Goal: Task Accomplishment & Management: Manage account settings

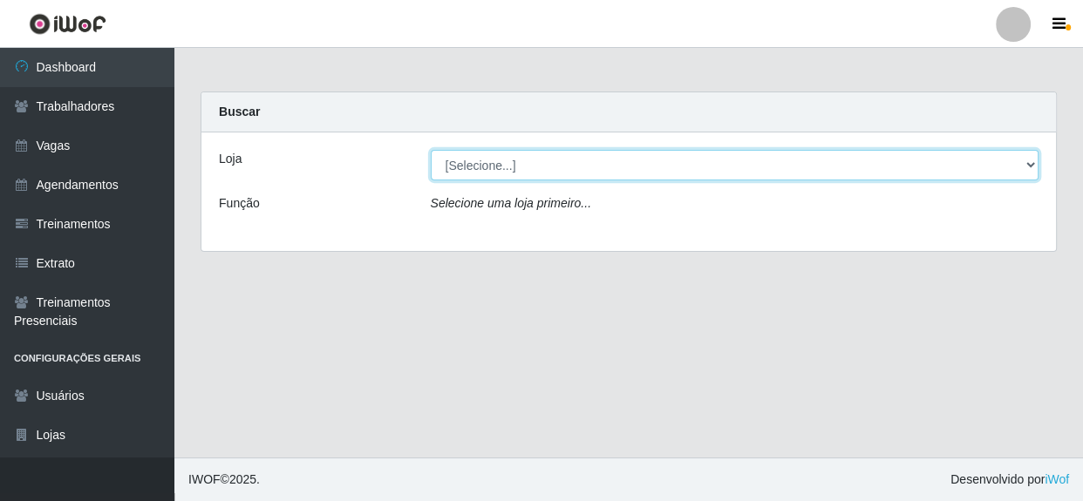
click at [531, 168] on select "[Selecione...] Rede Compras - CD Logistica" at bounding box center [735, 165] width 609 height 31
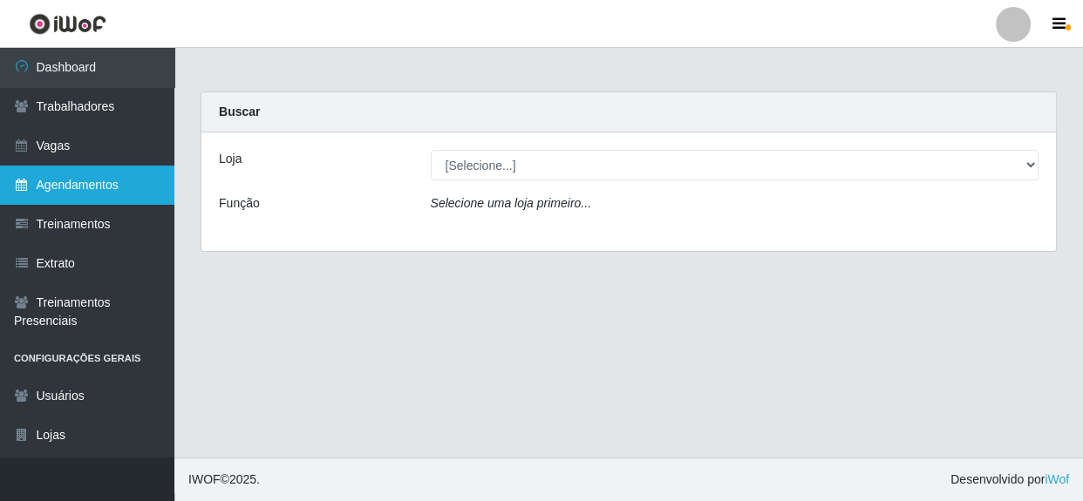
click at [93, 180] on link "Agendamentos" at bounding box center [87, 185] width 174 height 39
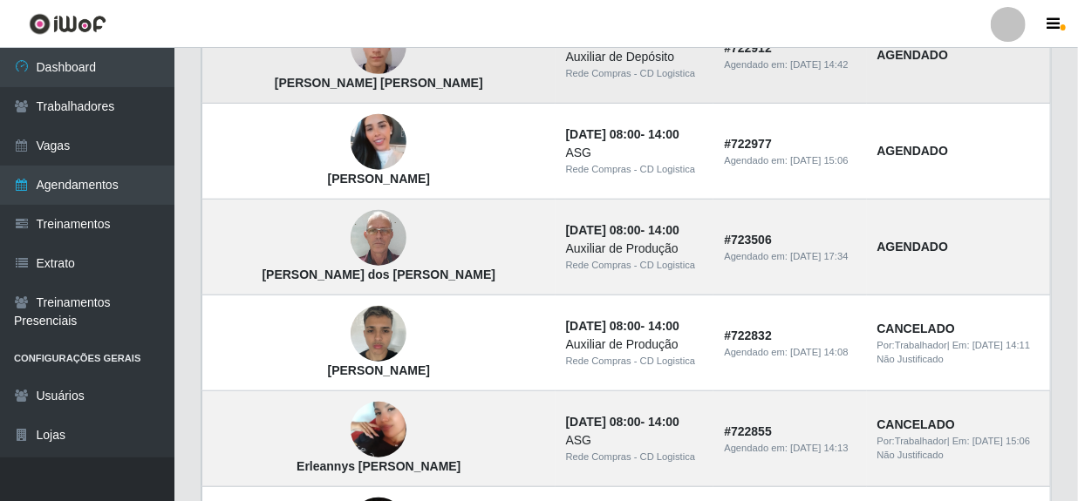
scroll to position [475, 0]
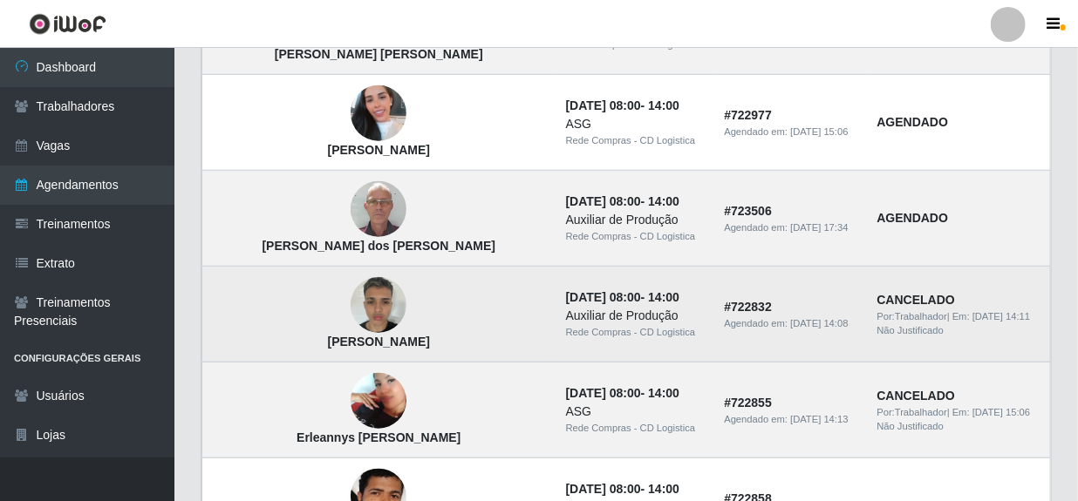
click at [350, 292] on img at bounding box center [378, 306] width 56 height 74
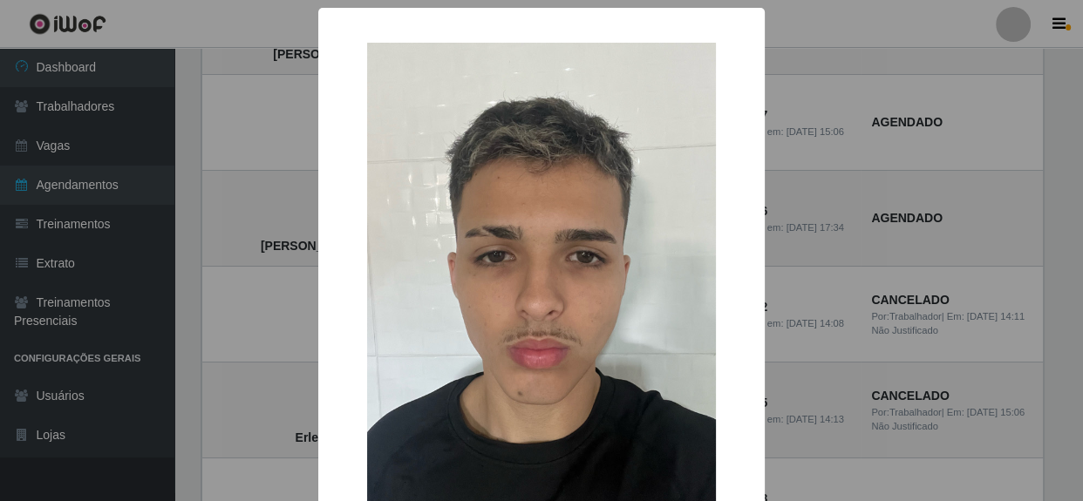
click at [870, 237] on div "× [PERSON_NAME] OK Cancel" at bounding box center [541, 250] width 1083 height 501
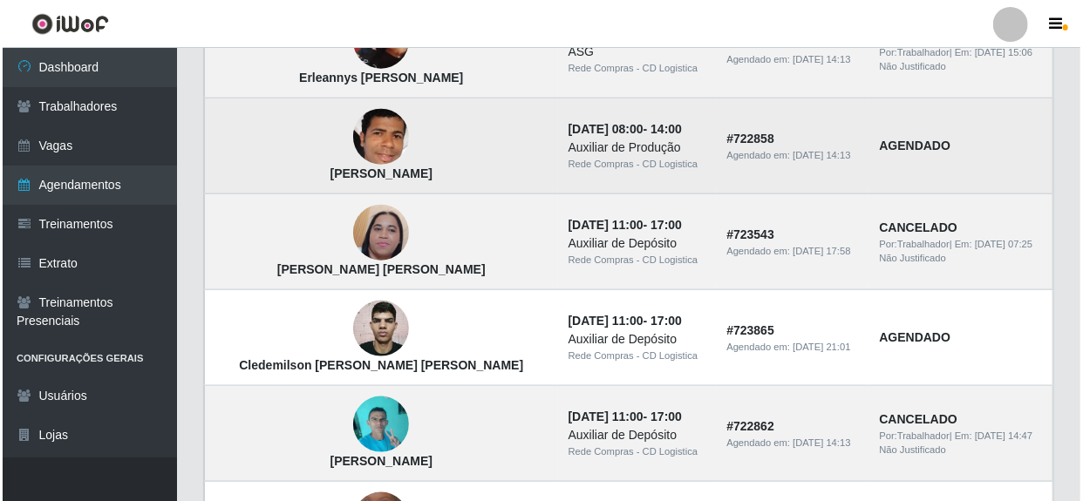
scroll to position [872, 0]
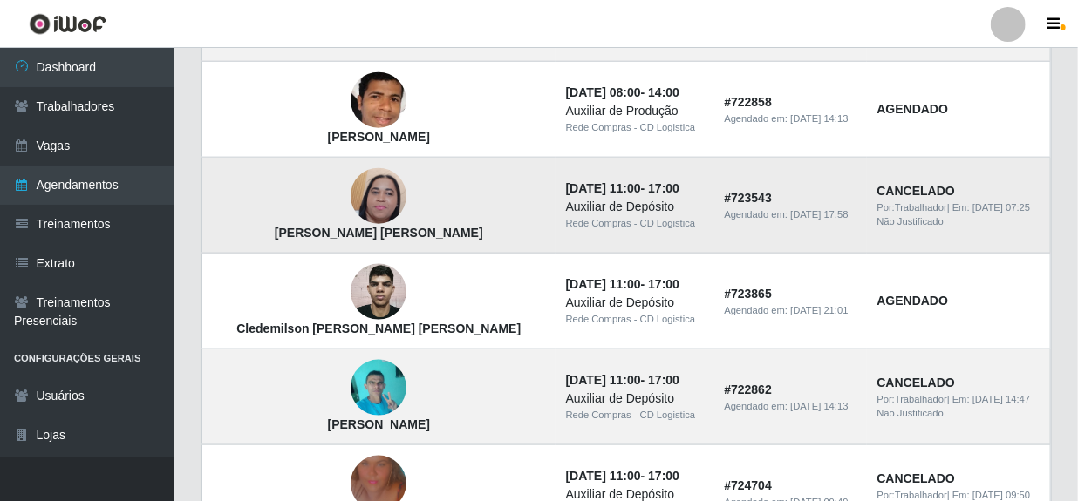
click at [350, 206] on img at bounding box center [378, 196] width 56 height 124
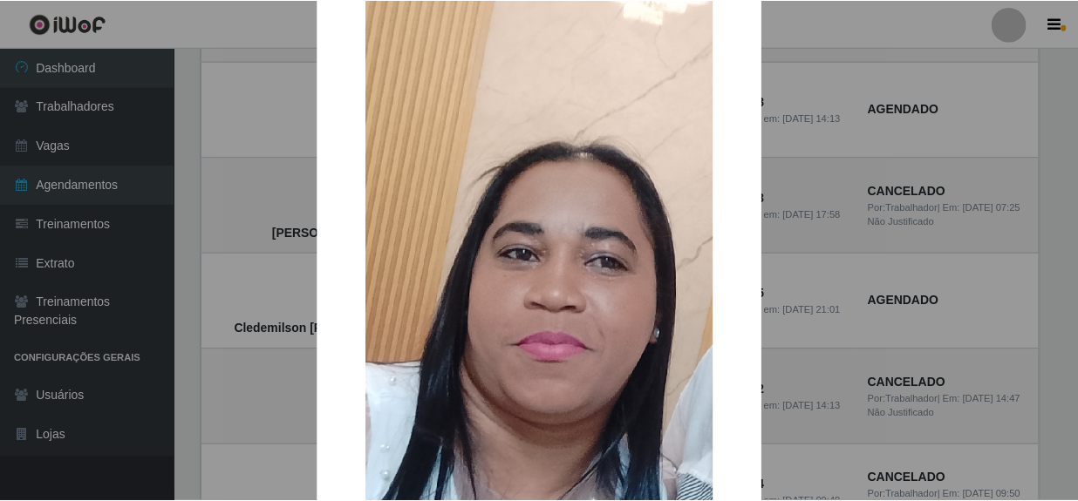
scroll to position [158, 0]
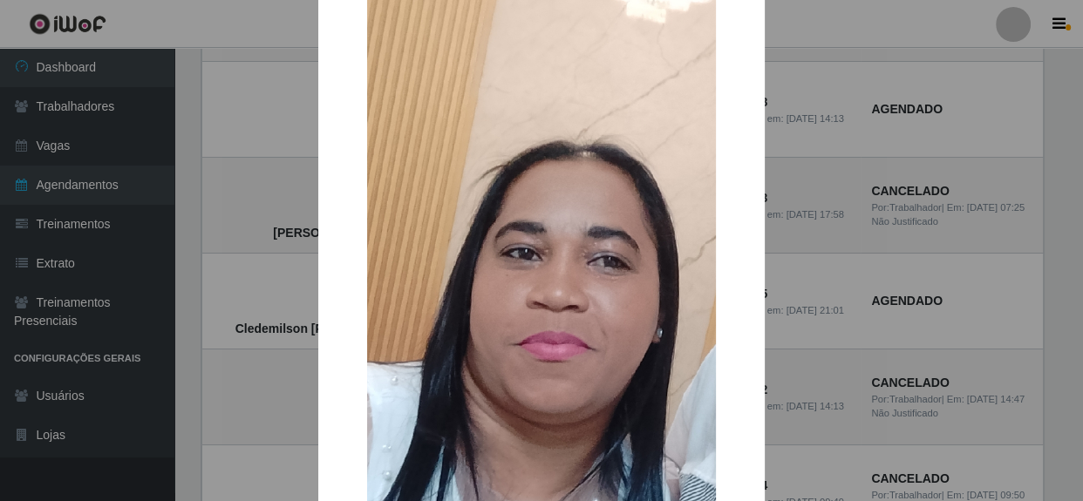
click at [898, 239] on div "× [PERSON_NAME] [PERSON_NAME] OK Cancel" at bounding box center [541, 250] width 1083 height 501
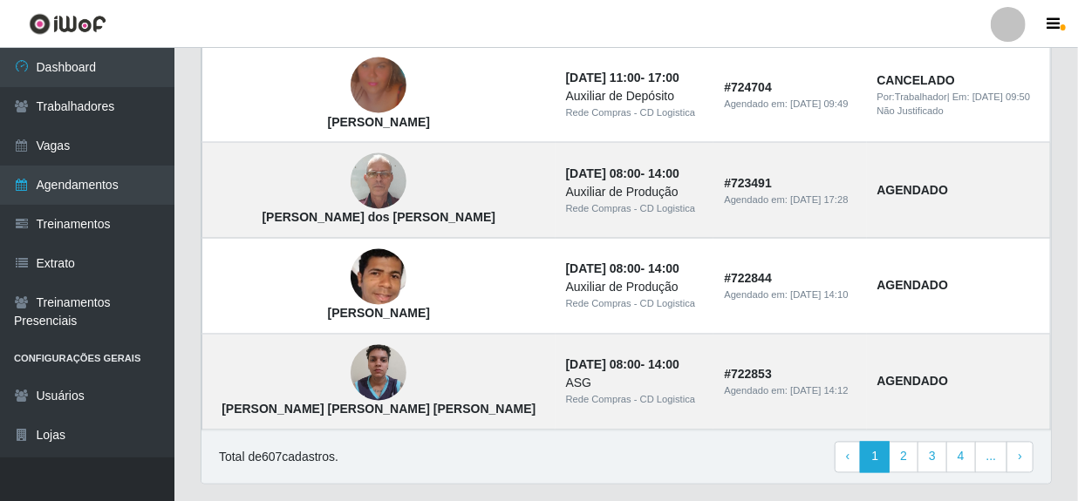
scroll to position [1316, 0]
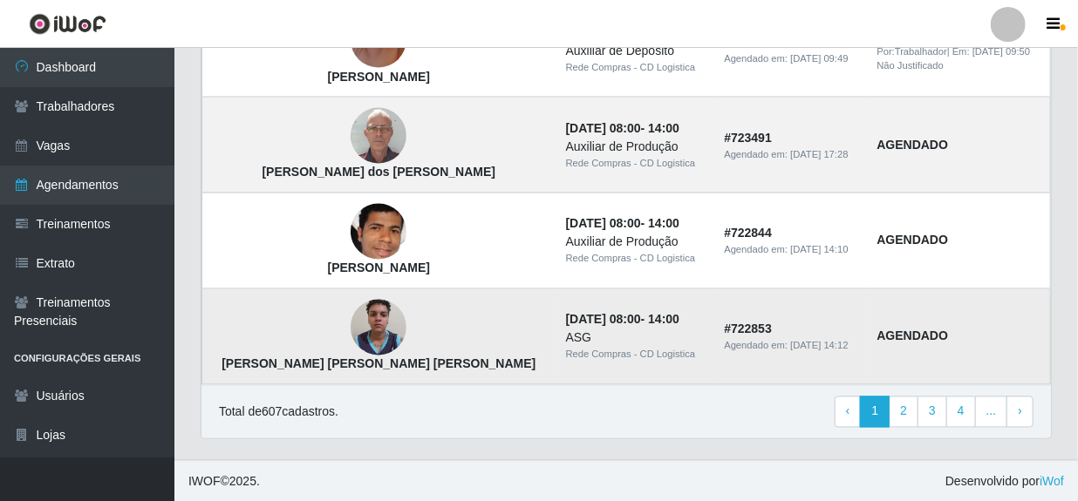
click at [350, 335] on img at bounding box center [378, 328] width 56 height 74
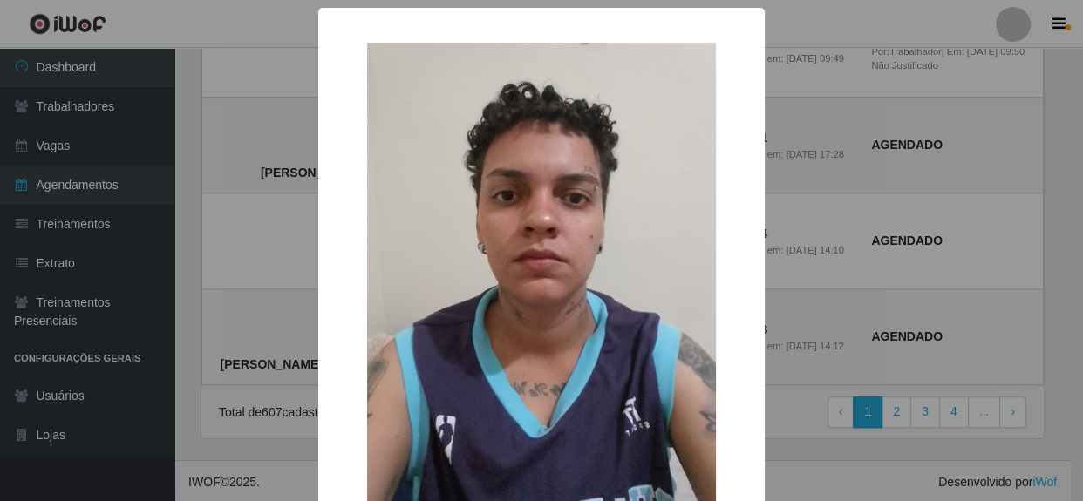
click at [906, 242] on div "× [PERSON_NAME] [PERSON_NAME] [PERSON_NAME] OK Cancel" at bounding box center [541, 250] width 1083 height 501
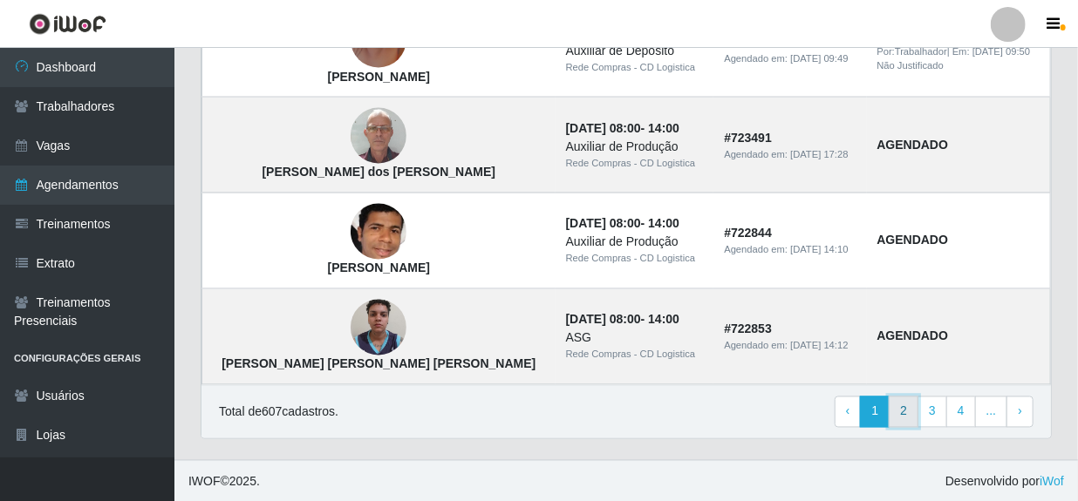
click at [912, 409] on link "2" at bounding box center [903, 412] width 30 height 31
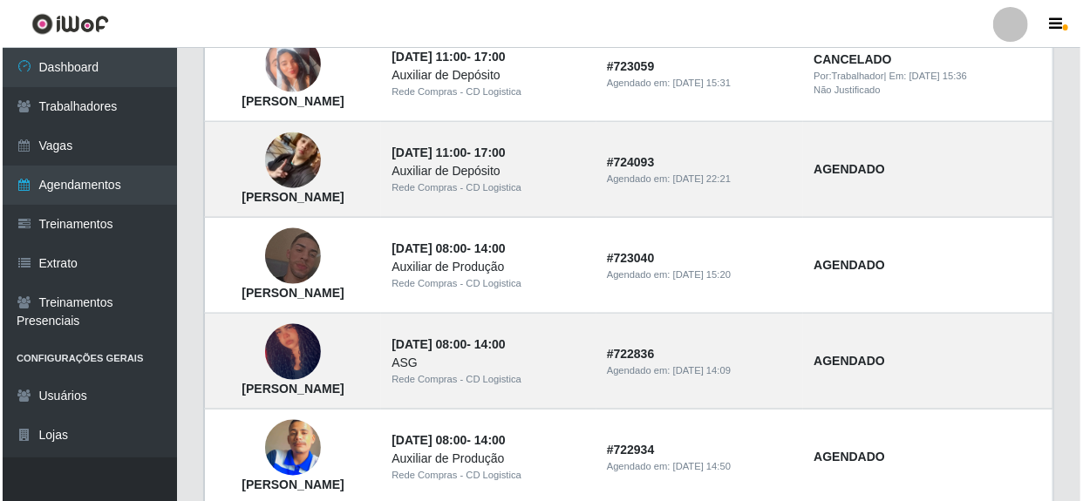
scroll to position [872, 0]
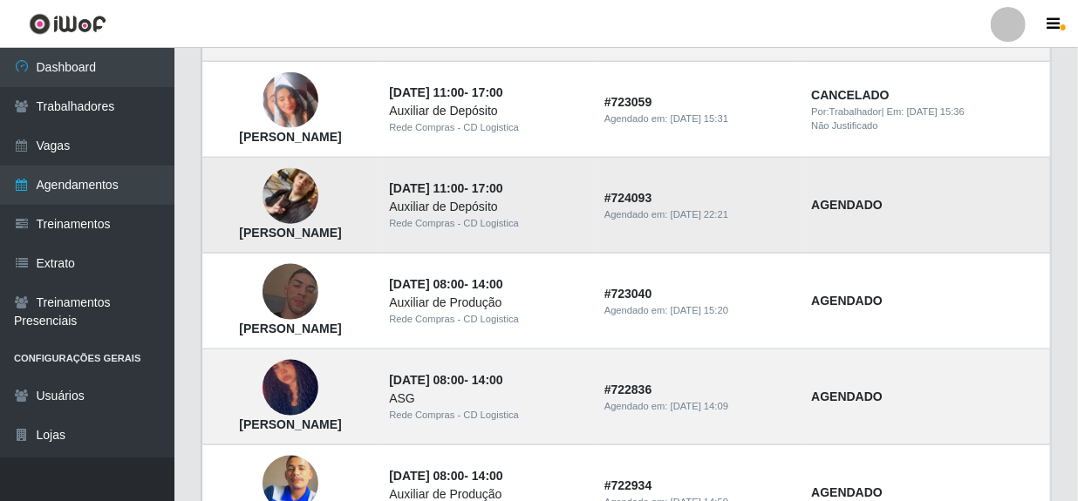
click at [318, 191] on img at bounding box center [290, 196] width 56 height 99
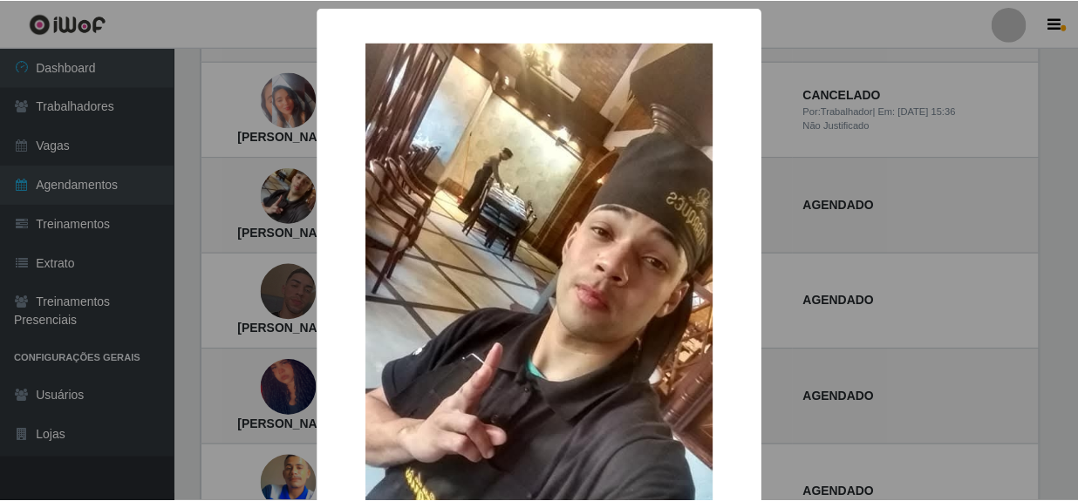
scroll to position [78, 0]
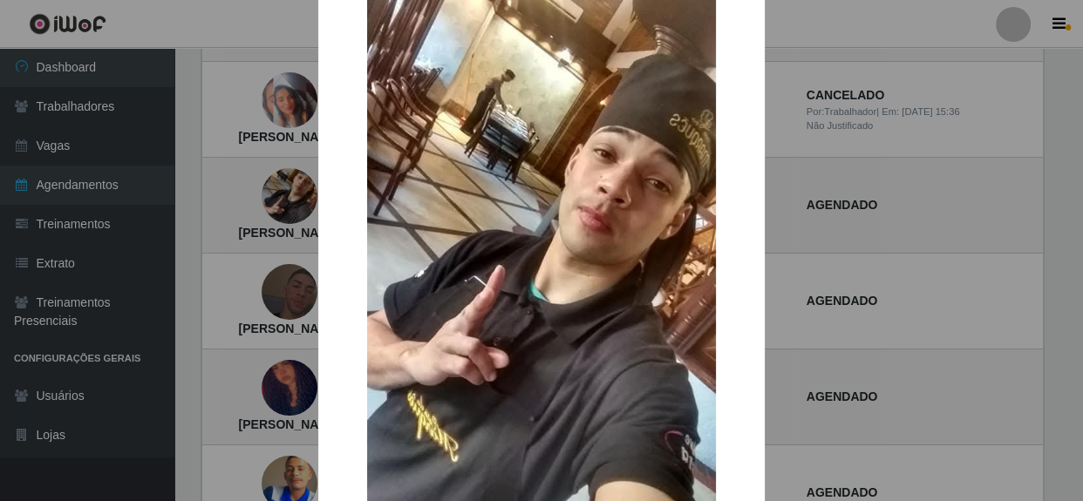
click at [793, 158] on div "× Victor Hugo normando da Silva OK Cancel" at bounding box center [541, 250] width 1083 height 501
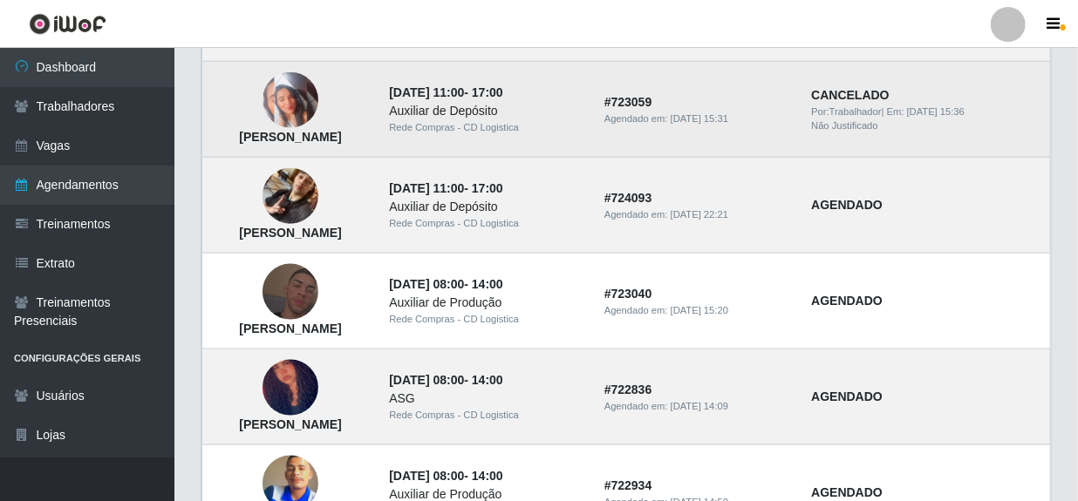
click at [318, 118] on img at bounding box center [290, 100] width 56 height 56
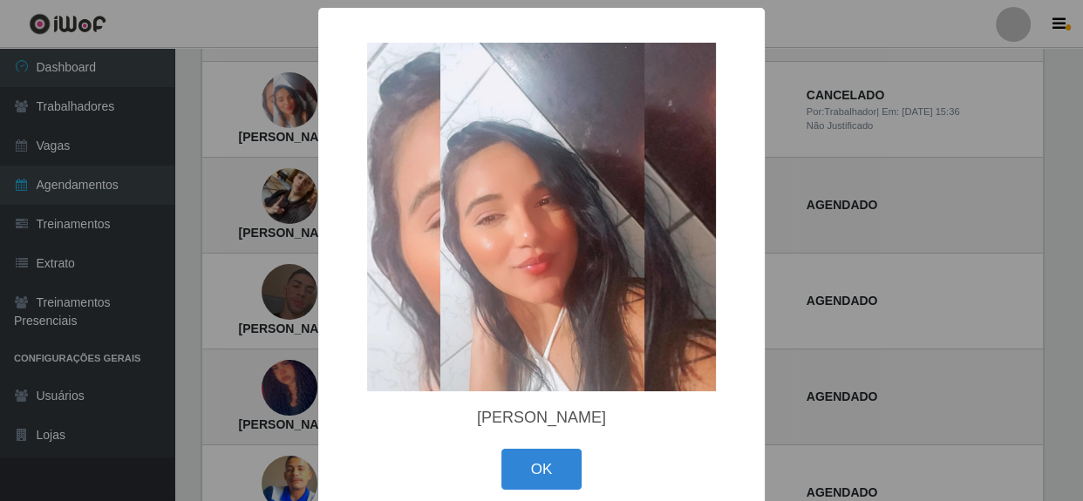
click at [802, 171] on div "× Yasmim Maiara Bezerra Silva OK Cancel" at bounding box center [541, 250] width 1083 height 501
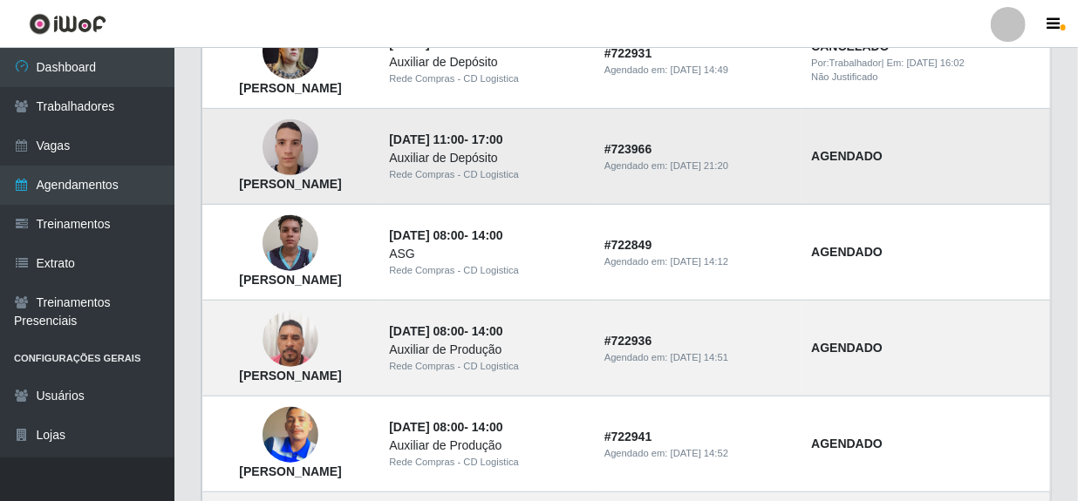
scroll to position [316, 0]
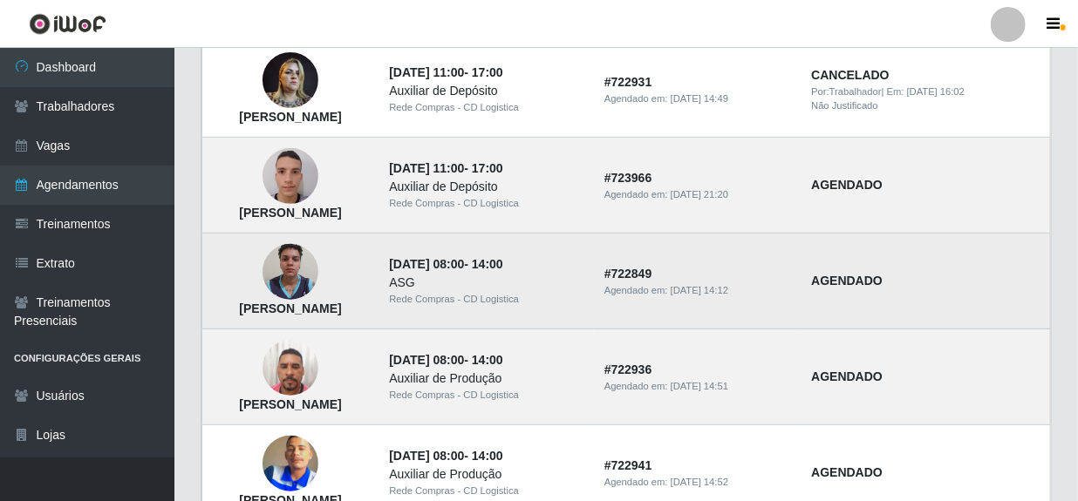
click at [318, 277] on img at bounding box center [290, 272] width 56 height 74
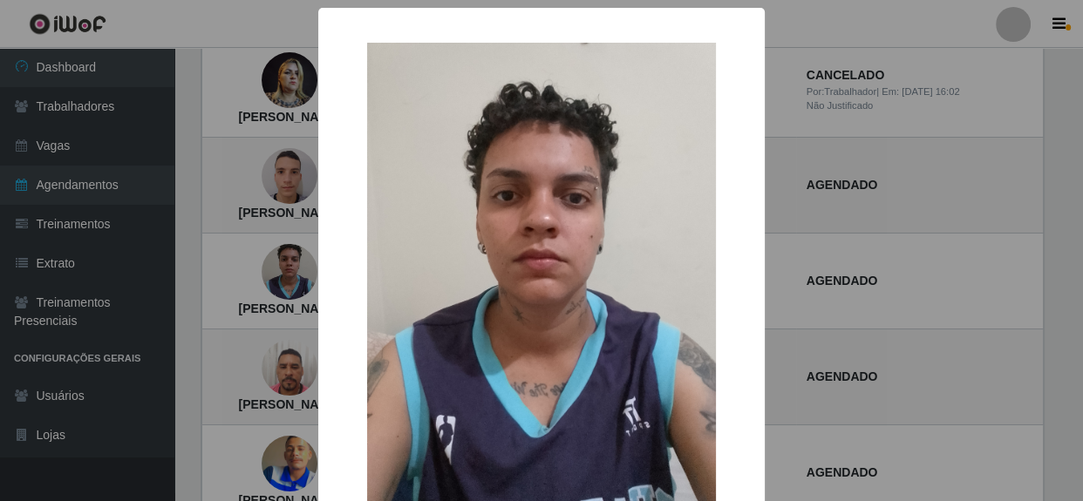
click at [801, 224] on div "× Maria Amanda Alves da Silva OK Cancel" at bounding box center [541, 250] width 1083 height 501
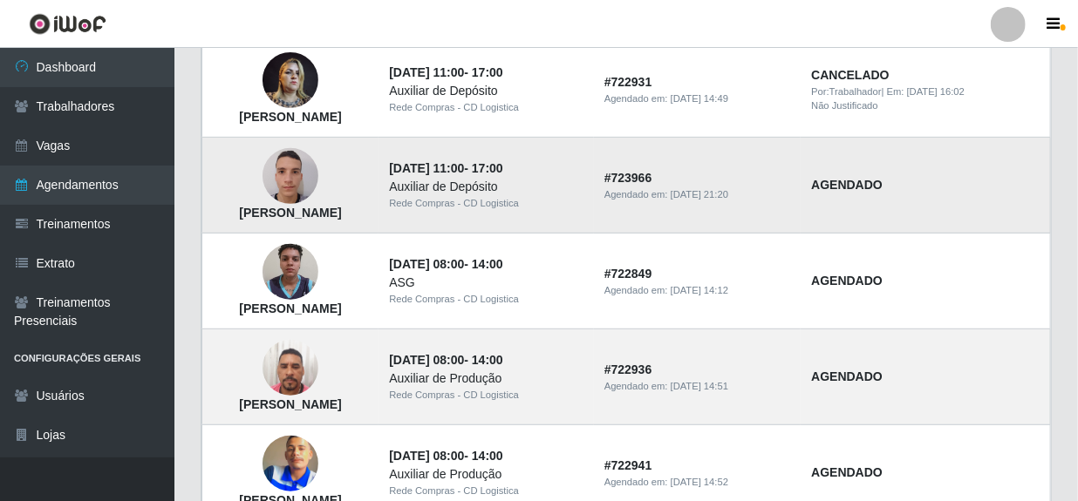
click at [318, 183] on img at bounding box center [290, 177] width 56 height 74
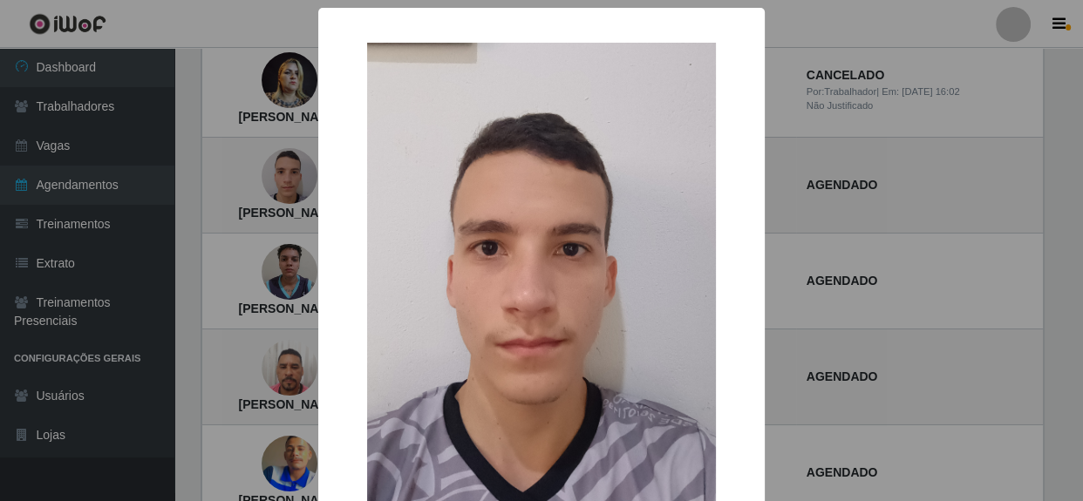
click at [904, 190] on div "× Jonas da Silva barros OK Cancel" at bounding box center [541, 250] width 1083 height 501
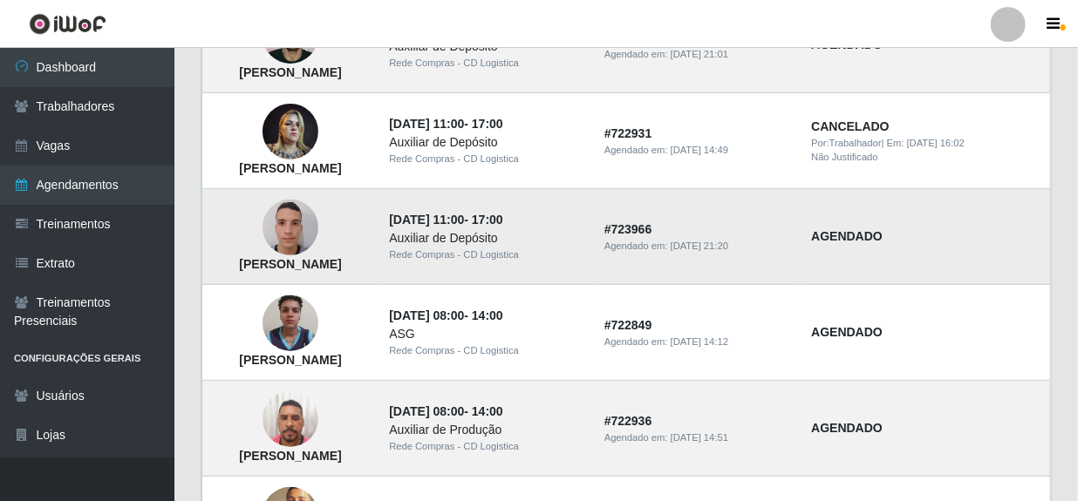
scroll to position [237, 0]
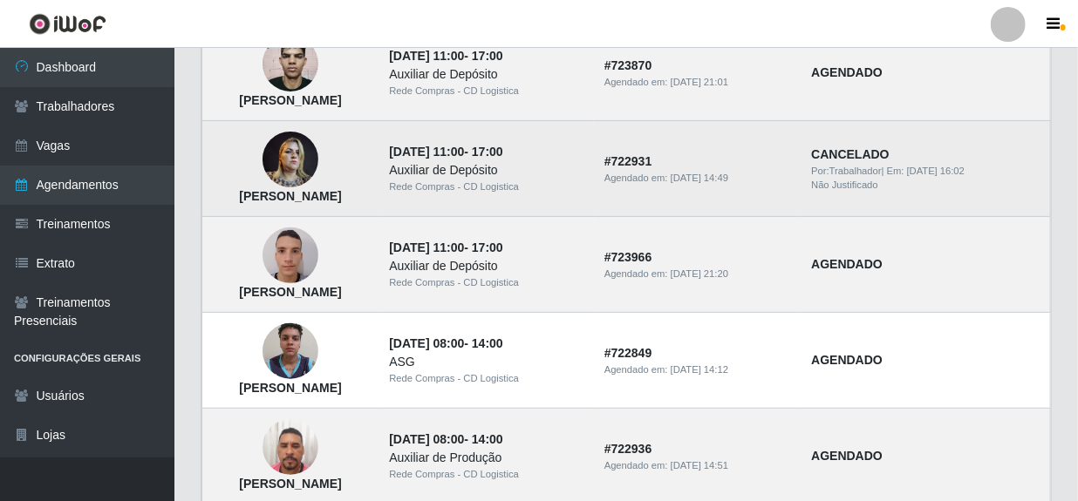
click at [318, 160] on img at bounding box center [290, 160] width 56 height 74
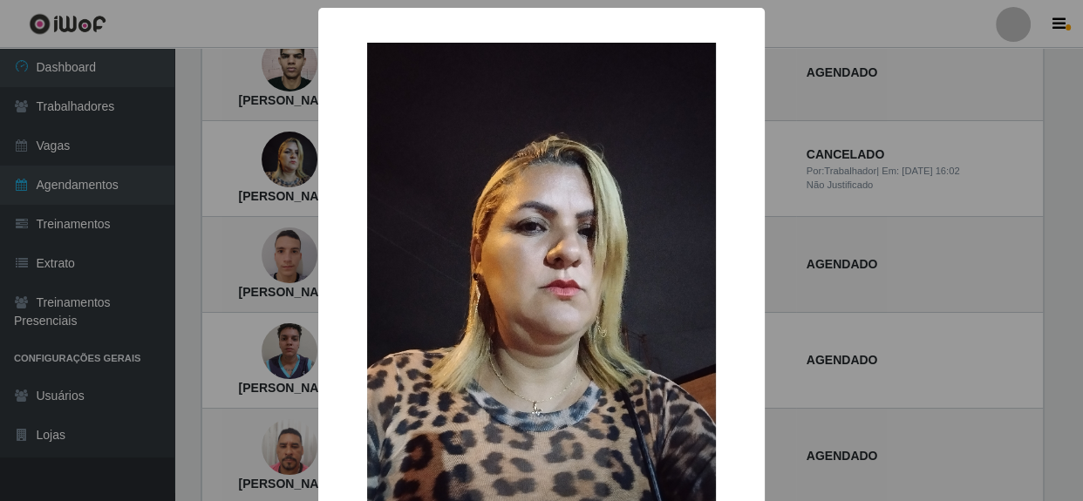
click at [868, 160] on div "× Taciana Batista de Lima Gomes OK Cancel" at bounding box center [541, 250] width 1083 height 501
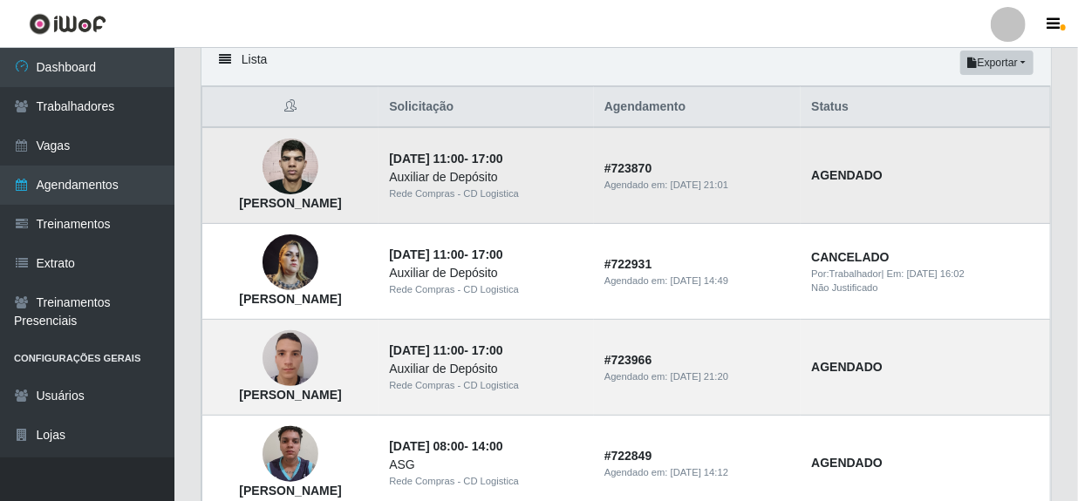
scroll to position [158, 0]
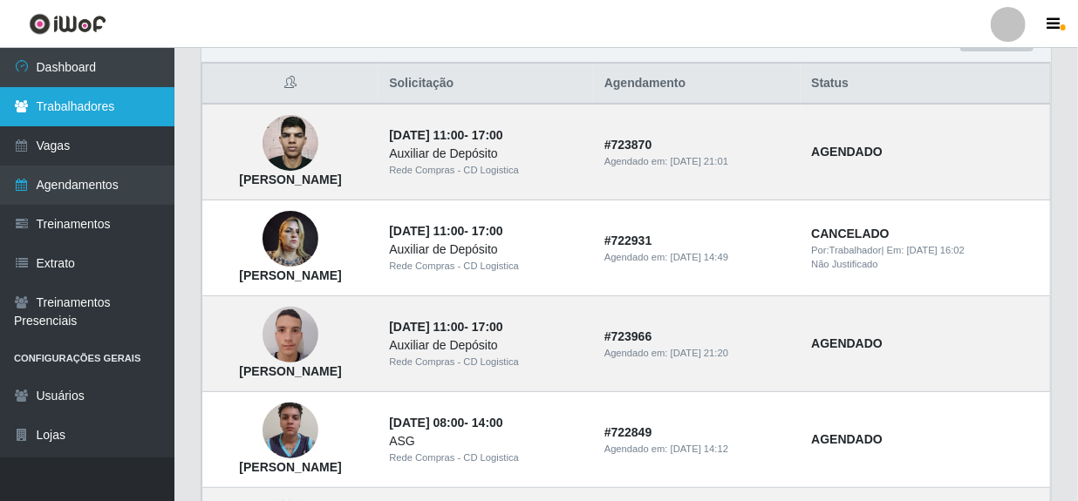
click at [70, 118] on link "Trabalhadores" at bounding box center [87, 106] width 174 height 39
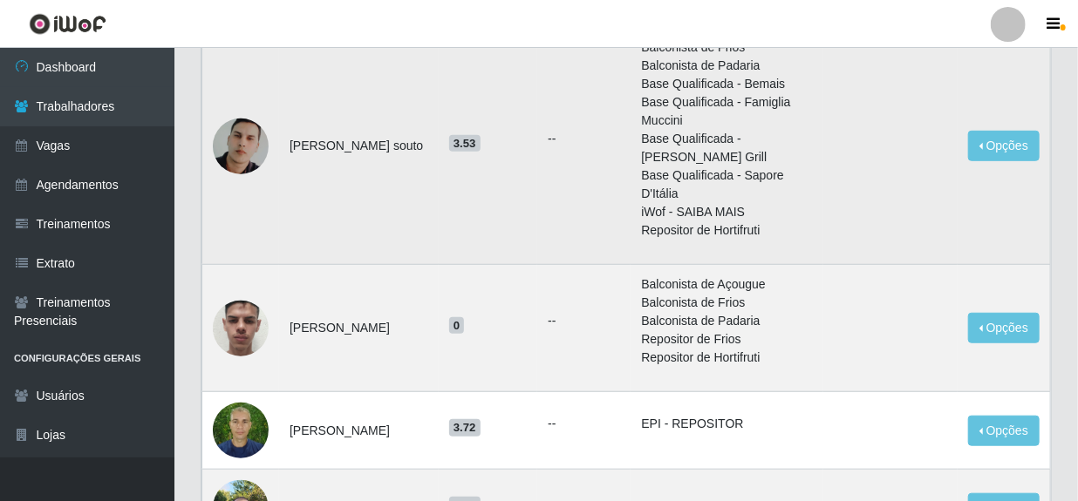
scroll to position [475, 0]
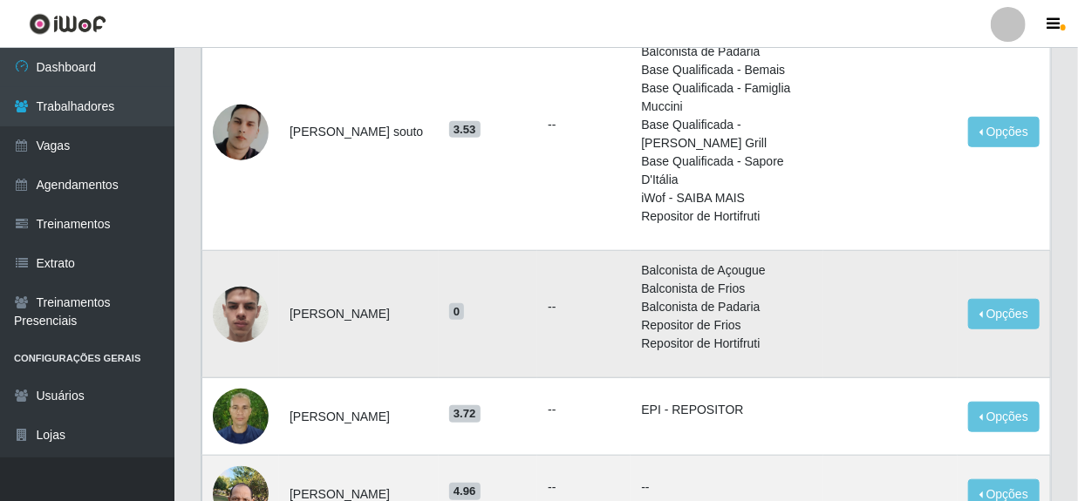
click at [226, 310] on img at bounding box center [241, 314] width 56 height 74
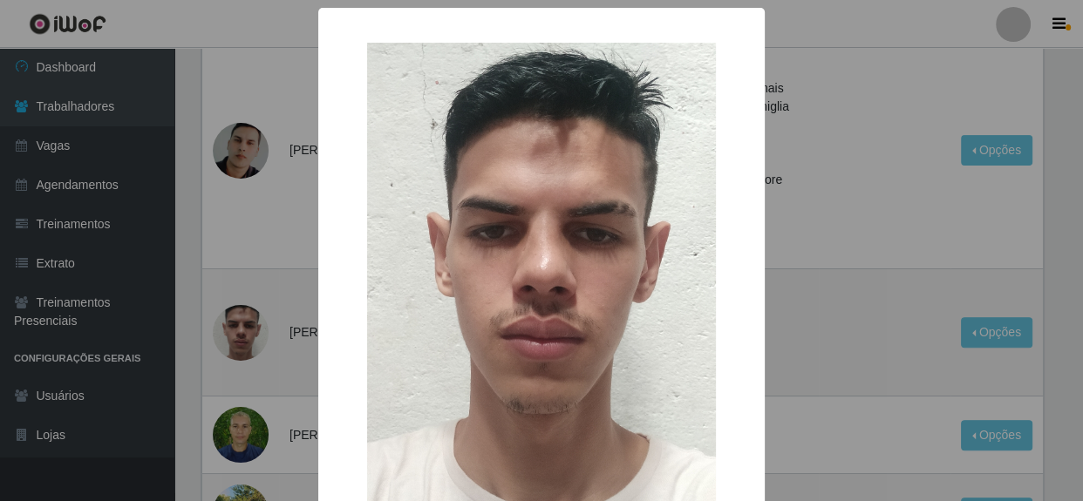
click at [766, 307] on div "× OK Cancel" at bounding box center [541, 250] width 1083 height 501
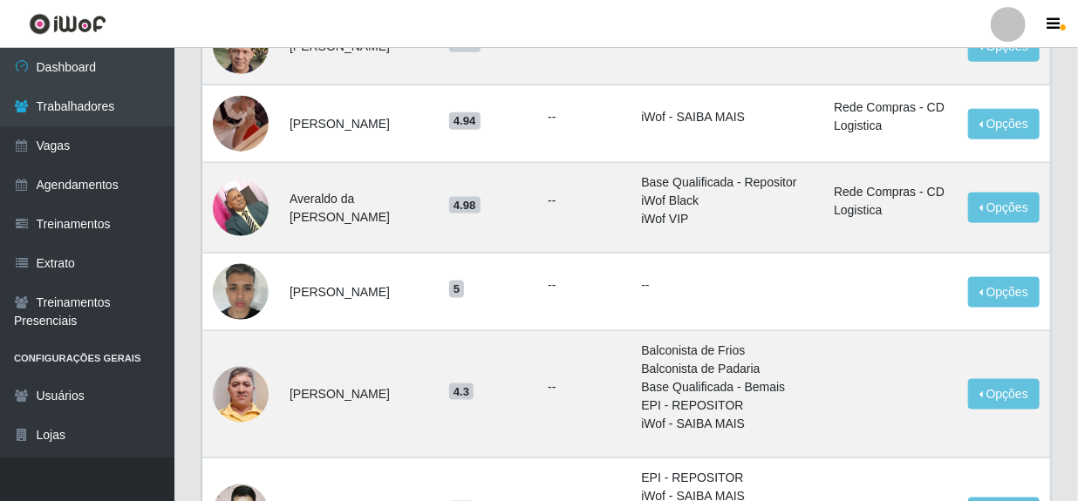
scroll to position [950, 0]
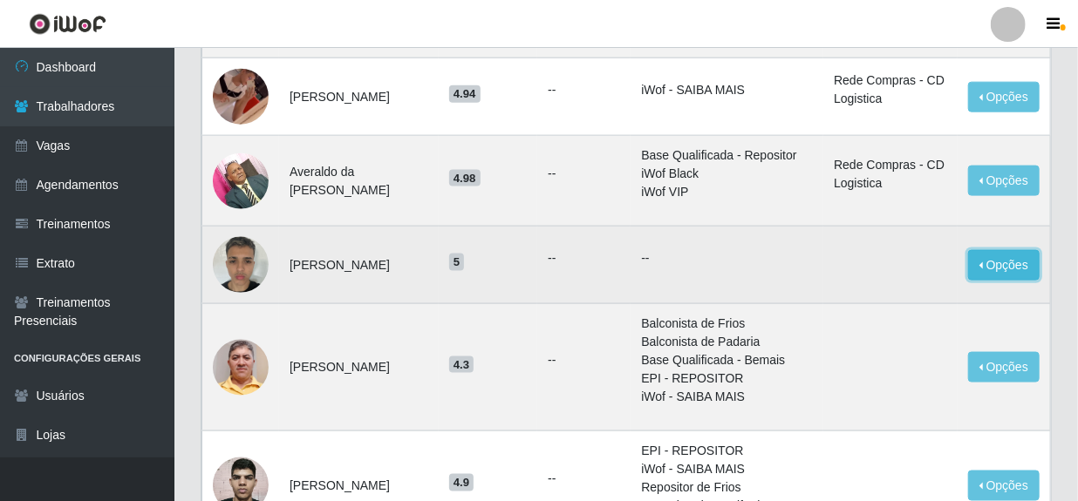
click at [1012, 270] on button "Opções" at bounding box center [1003, 265] width 71 height 31
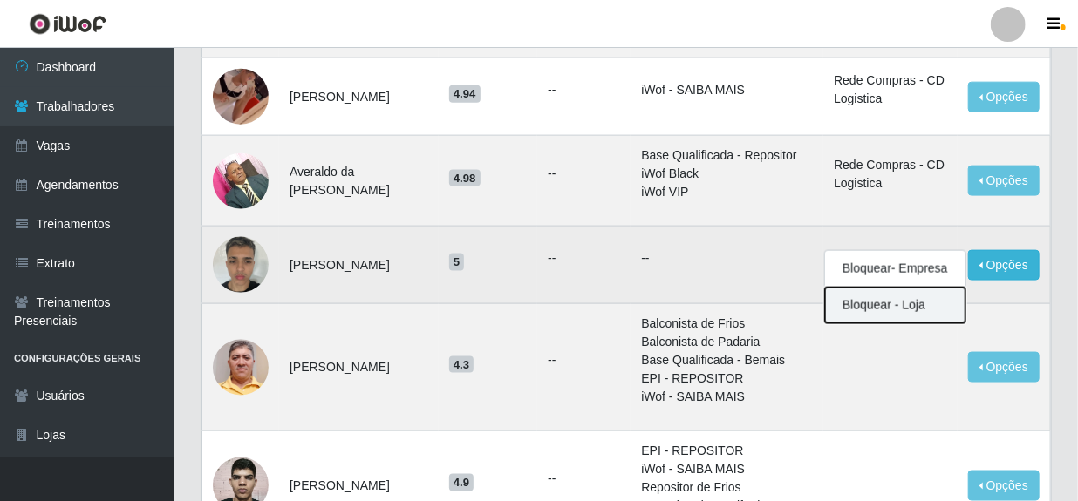
click at [891, 311] on button "Bloquear - Loja" at bounding box center [895, 306] width 140 height 36
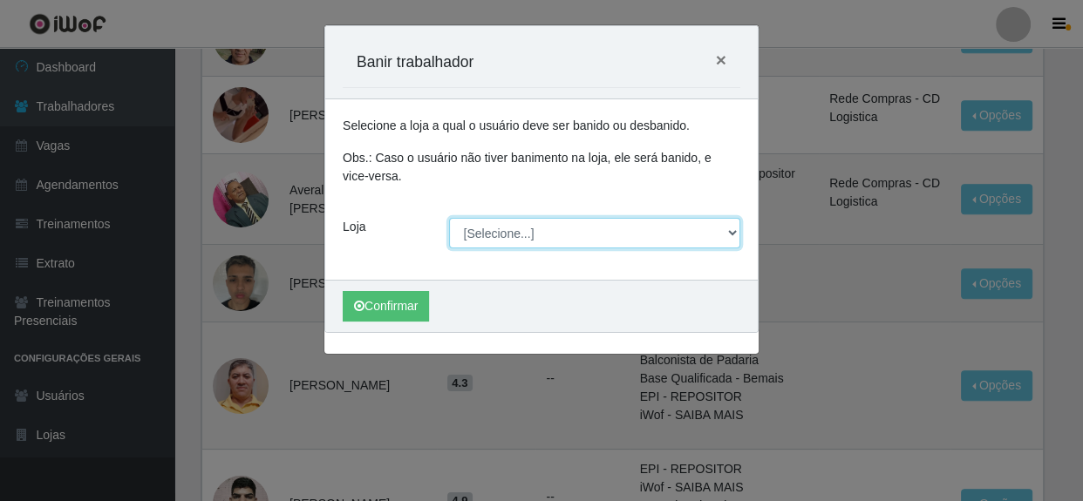
click at [593, 228] on select "[Selecione...] Rede Compras - CD Logistica" at bounding box center [595, 233] width 292 height 31
select select "429"
click at [449, 218] on select "[Selecione...] Rede Compras - CD Logistica" at bounding box center [595, 233] width 292 height 31
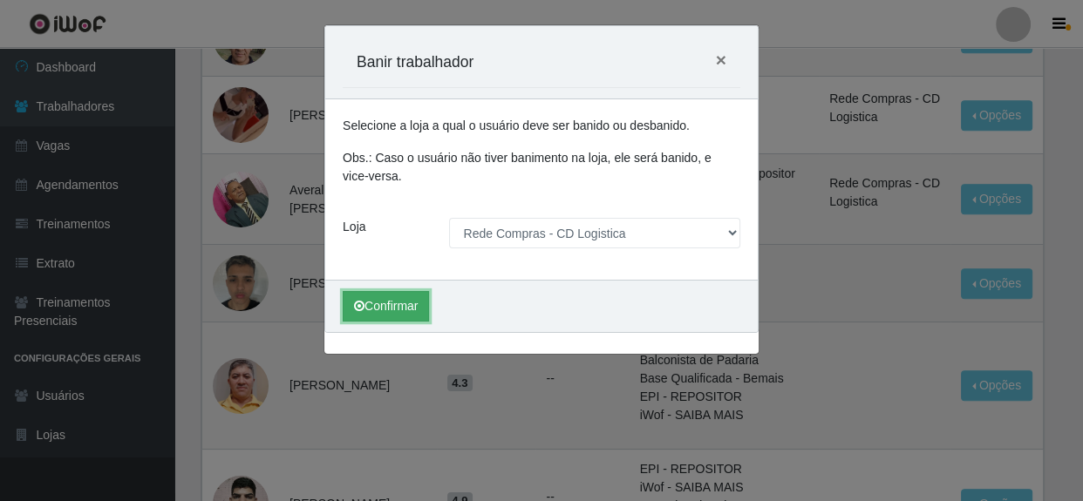
click at [417, 302] on button "Confirmar" at bounding box center [386, 306] width 86 height 31
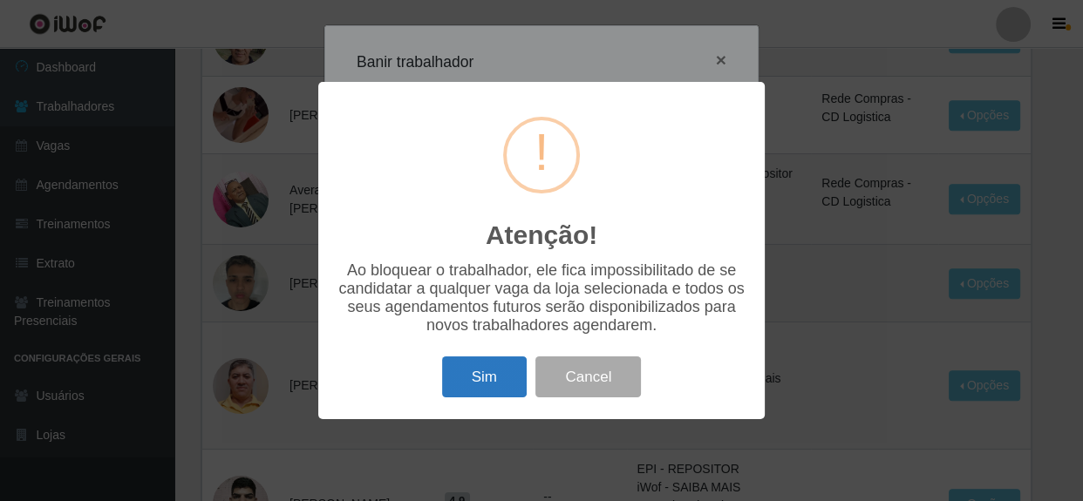
click at [489, 384] on button "Sim" at bounding box center [484, 377] width 85 height 41
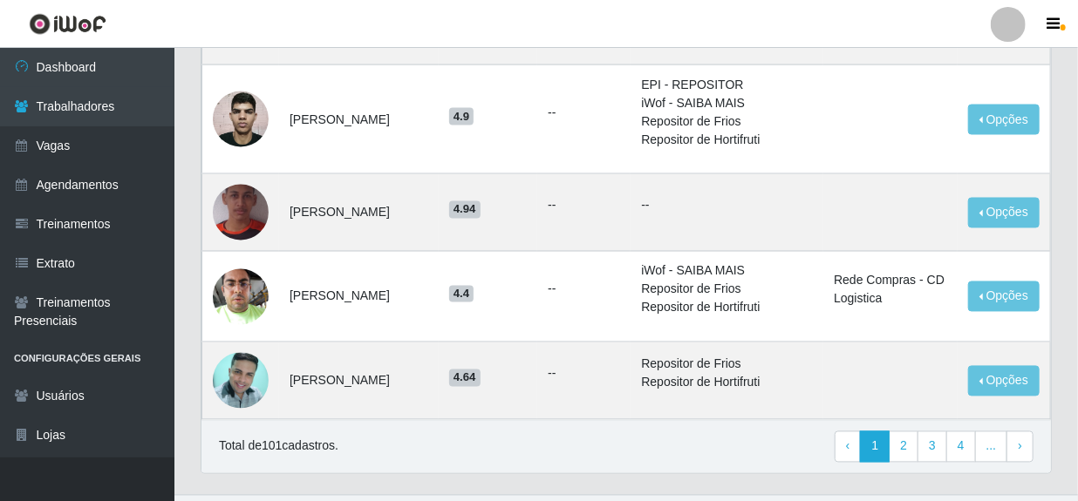
scroll to position [1347, 0]
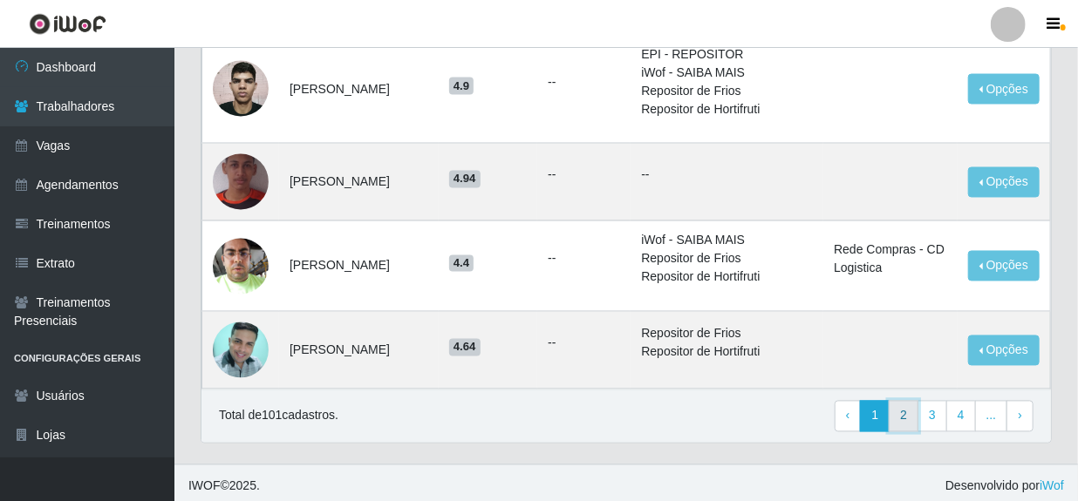
click at [906, 416] on link "2" at bounding box center [903, 416] width 30 height 31
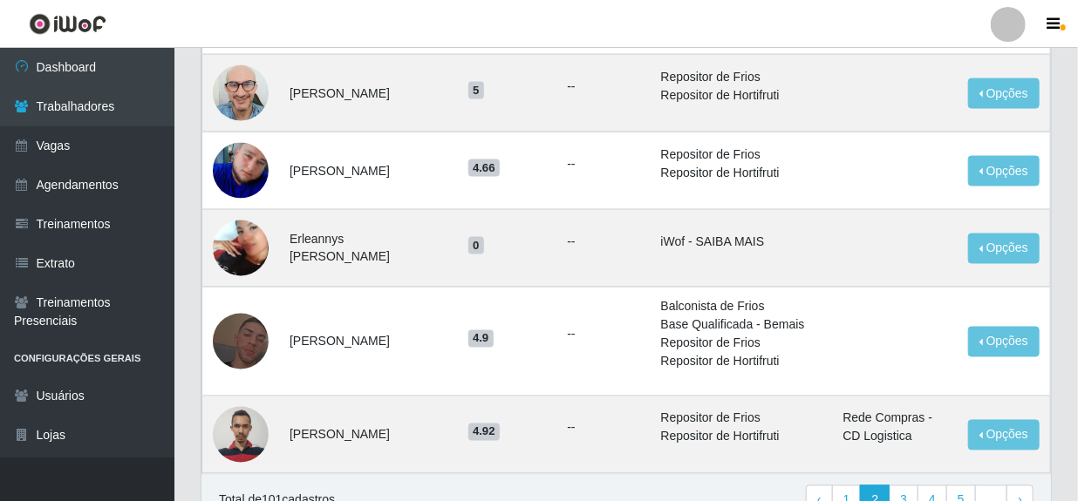
scroll to position [1268, 0]
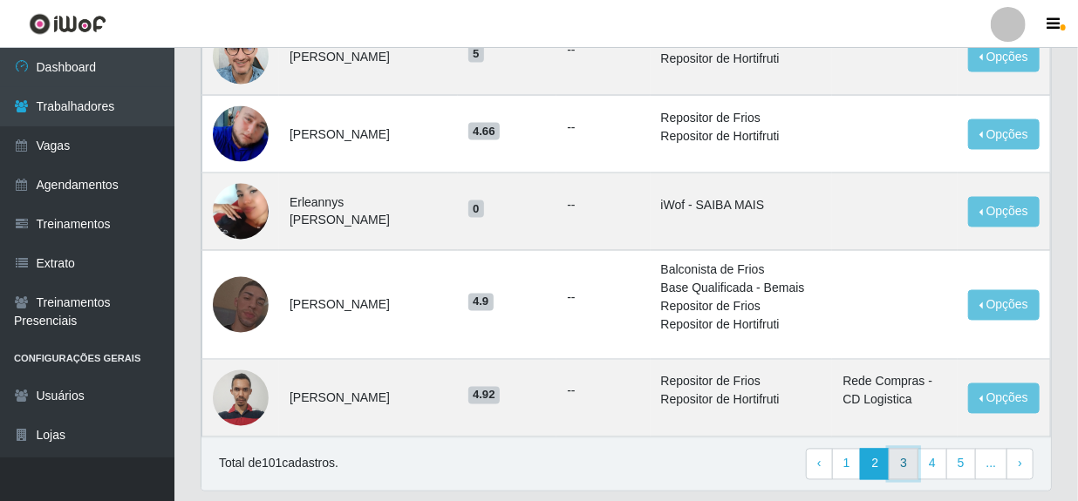
click at [906, 449] on link "3" at bounding box center [903, 464] width 30 height 31
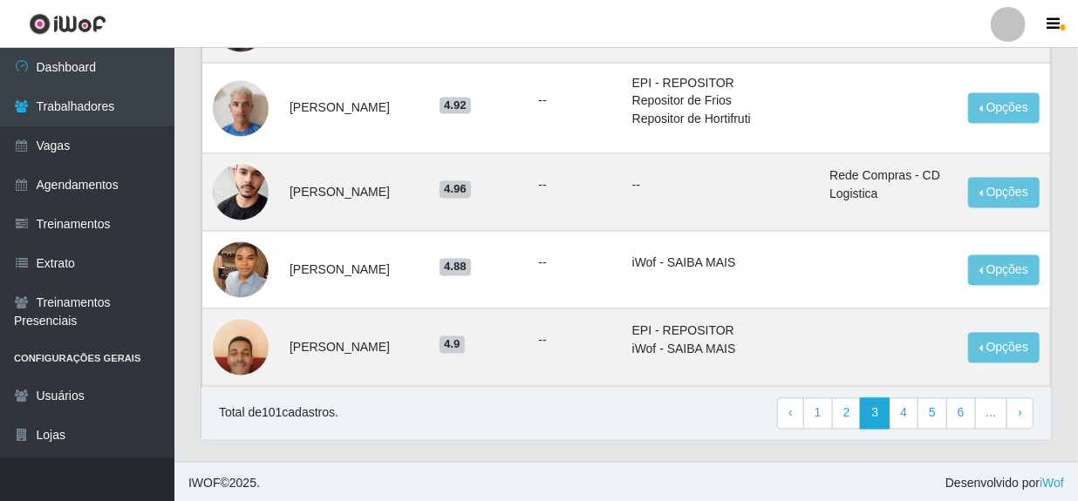
scroll to position [1393, 0]
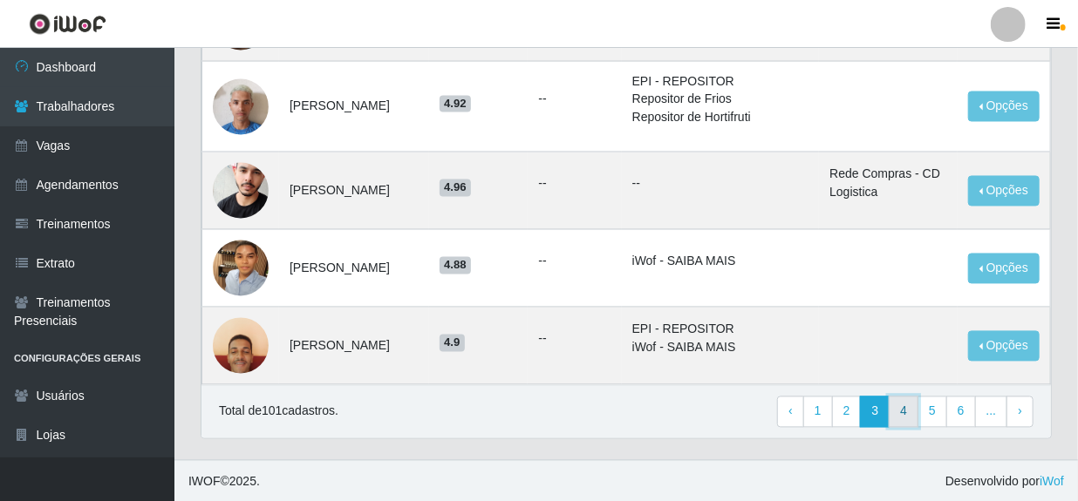
click at [902, 409] on link "4" at bounding box center [903, 412] width 30 height 31
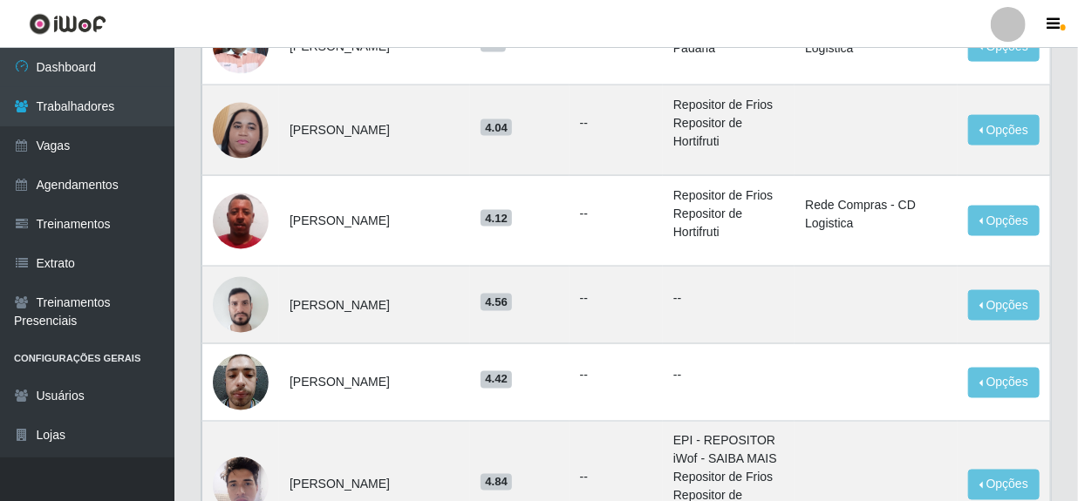
scroll to position [1188, 0]
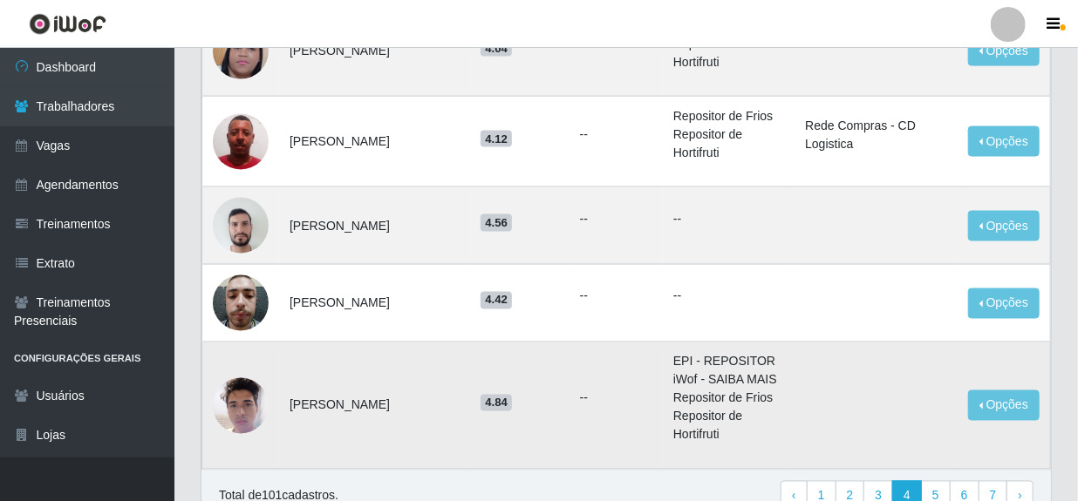
click at [248, 377] on img at bounding box center [241, 406] width 56 height 74
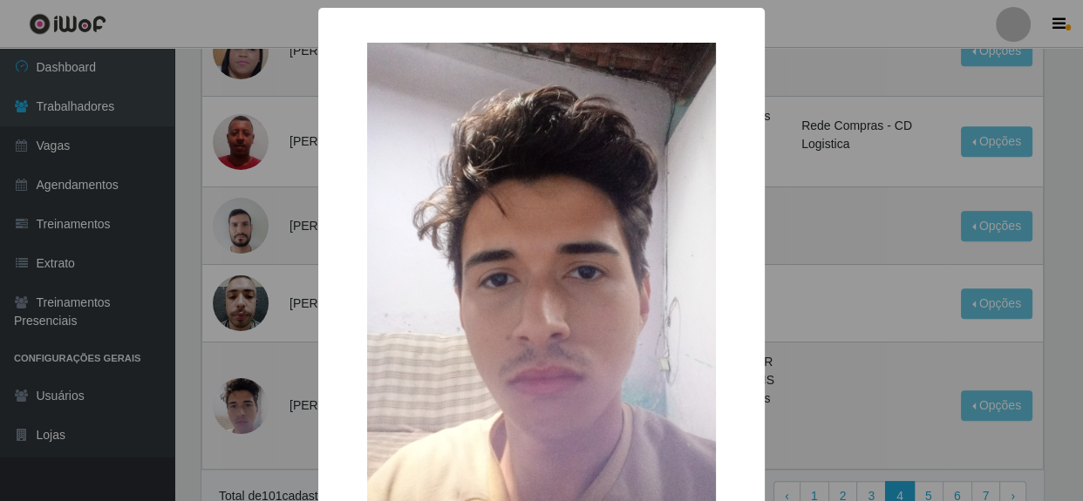
click at [793, 338] on div "× OK Cancel" at bounding box center [541, 250] width 1083 height 501
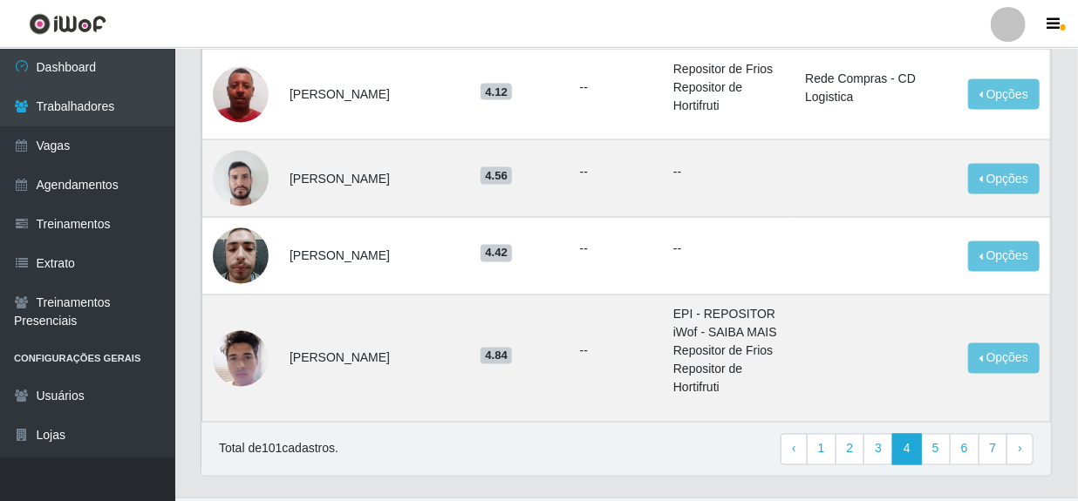
scroll to position [1236, 0]
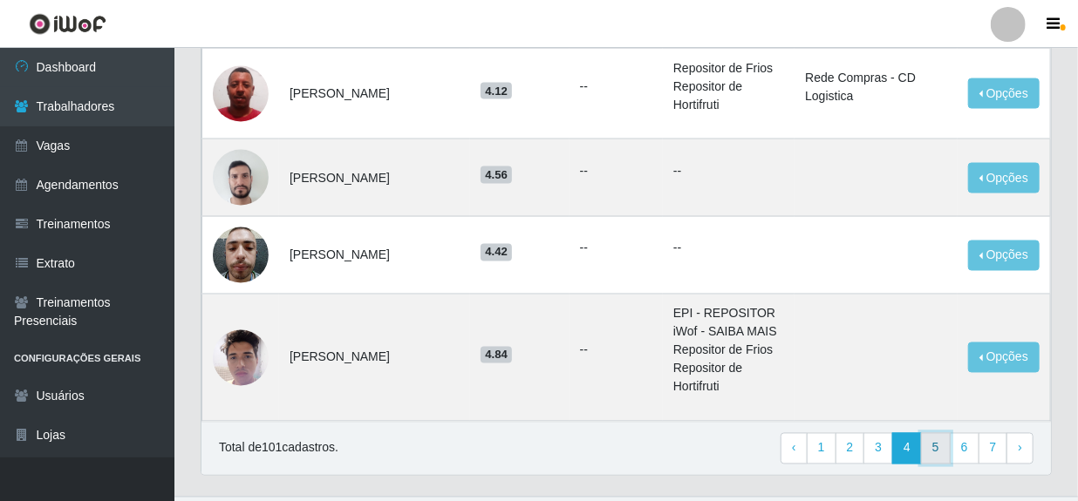
click at [936, 433] on link "5" at bounding box center [936, 448] width 30 height 31
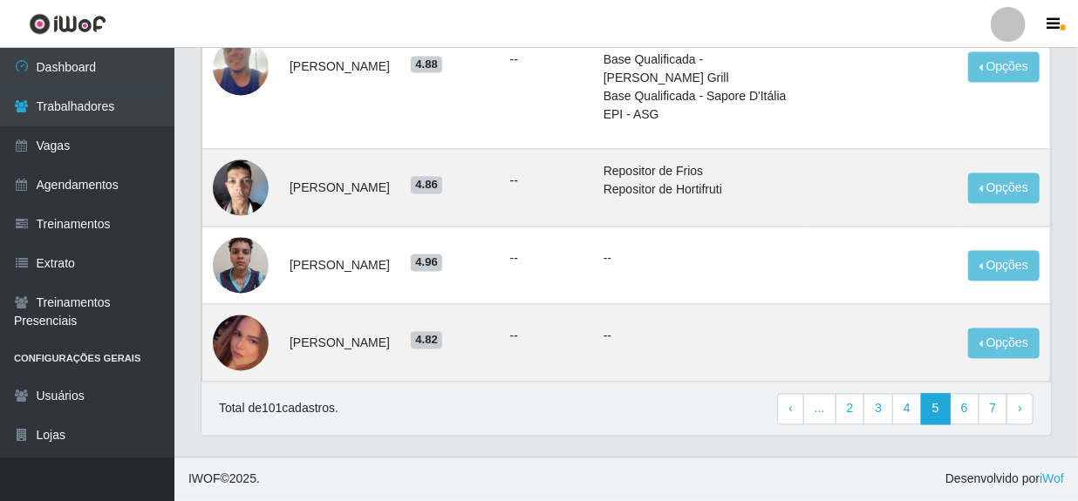
scroll to position [1490, 0]
click at [969, 409] on link "6" at bounding box center [964, 409] width 30 height 31
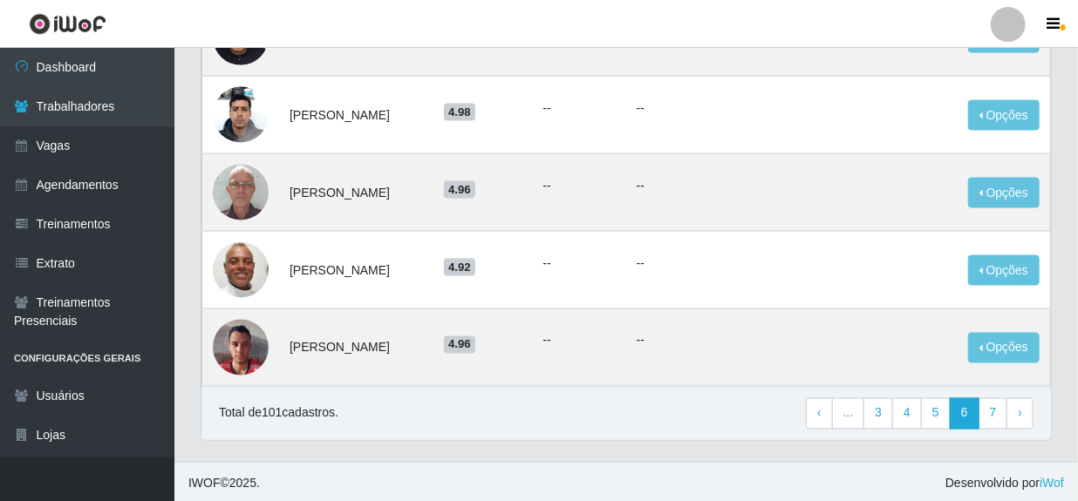
scroll to position [1179, 0]
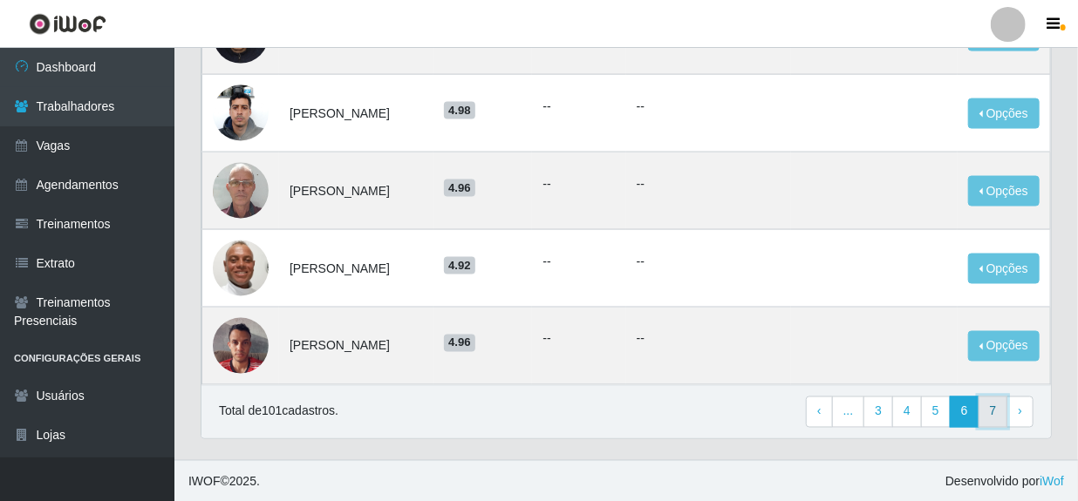
click at [997, 415] on link "7" at bounding box center [993, 412] width 30 height 31
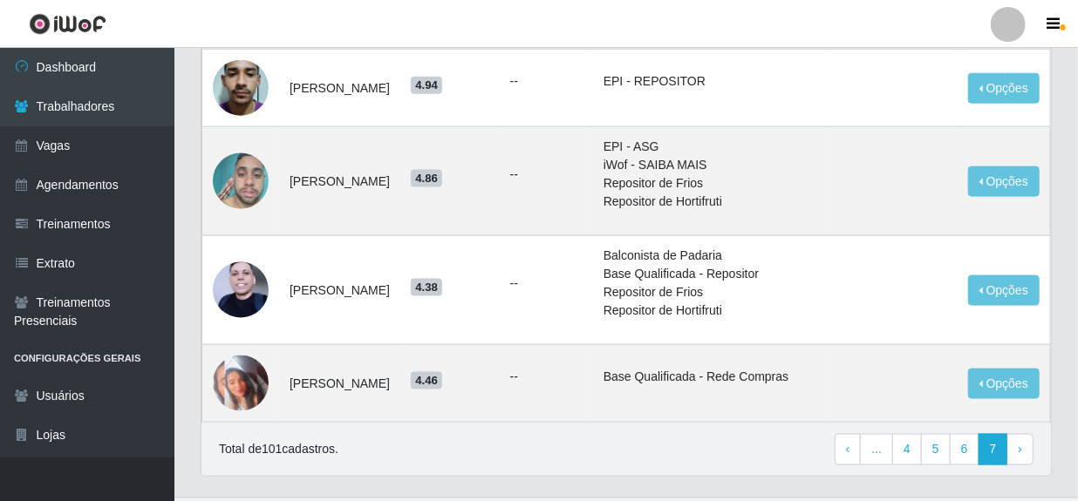
scroll to position [1030, 0]
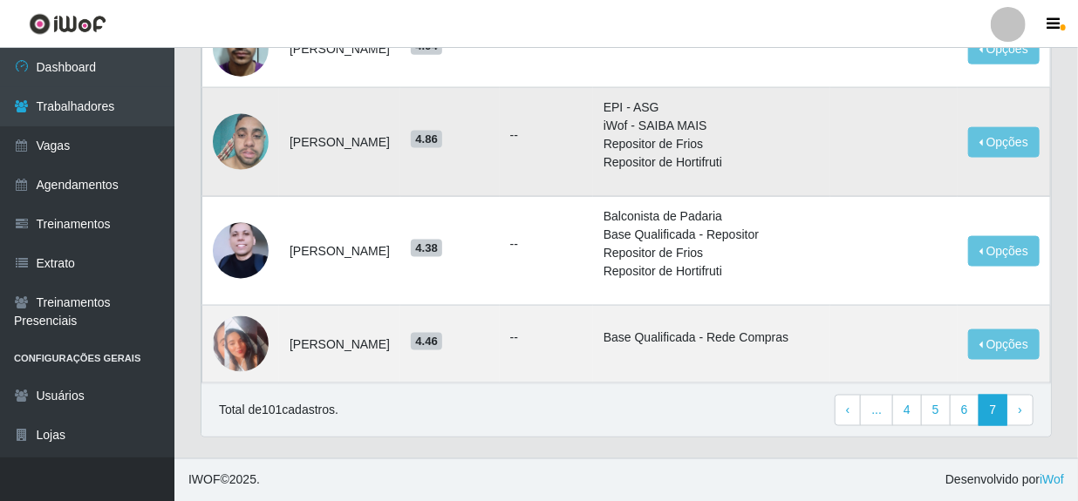
click at [861, 140] on td at bounding box center [893, 142] width 127 height 109
